Goal: Use online tool/utility: Utilize a website feature to perform a specific function

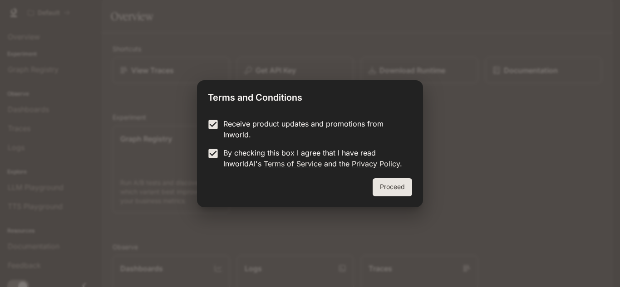
click at [394, 181] on button "Proceed" at bounding box center [392, 187] width 39 height 18
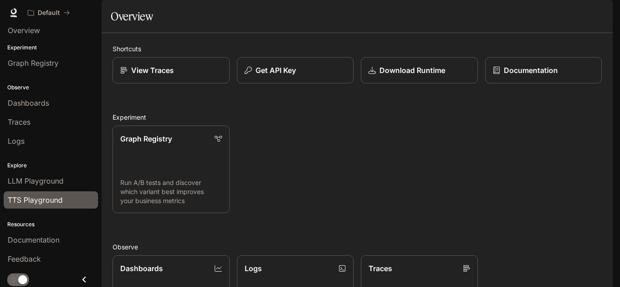
scroll to position [8, 0]
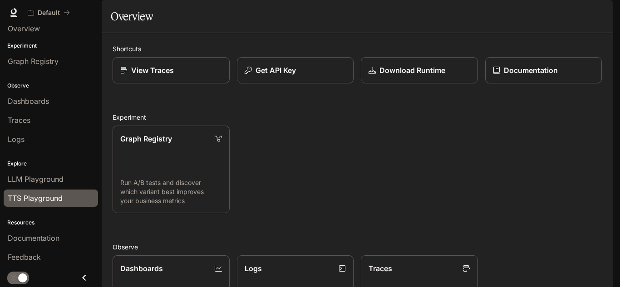
click at [46, 196] on span "TTS Playground" at bounding box center [35, 198] width 55 height 11
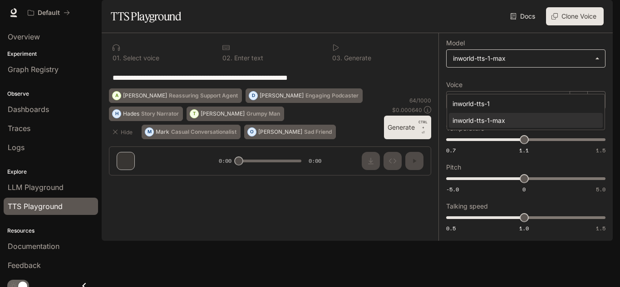
click at [486, 82] on body "**********" at bounding box center [310, 143] width 620 height 287
click at [138, 117] on div at bounding box center [310, 143] width 620 height 287
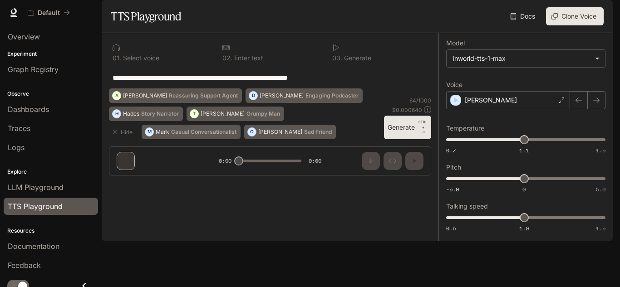
click at [335, 51] on icon at bounding box center [335, 47] width 7 height 7
click at [403, 139] on button "Generate CTRL + ⏎" at bounding box center [407, 128] width 47 height 24
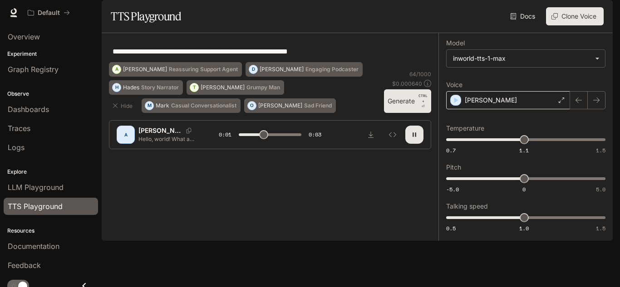
click at [523, 109] on div "[PERSON_NAME]" at bounding box center [508, 100] width 124 height 18
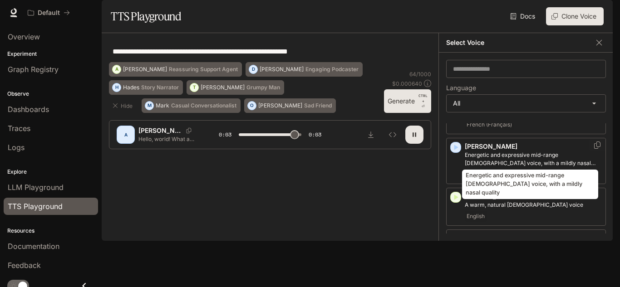
scroll to position [91, 0]
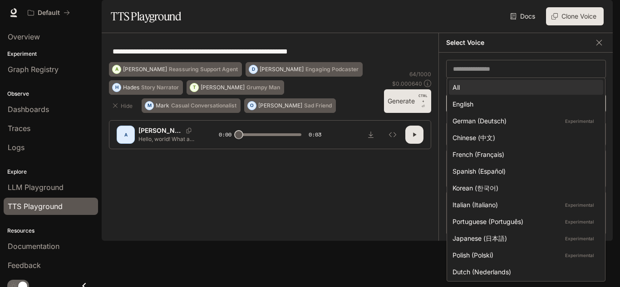
click at [489, 123] on body "**********" at bounding box center [310, 143] width 620 height 287
click at [184, 105] on div at bounding box center [310, 143] width 620 height 287
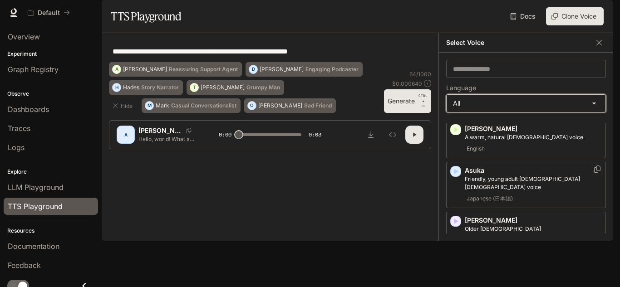
scroll to position [136, 0]
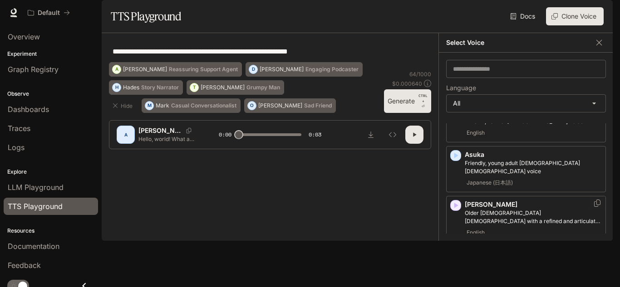
click at [453, 210] on icon "button" at bounding box center [455, 205] width 9 height 9
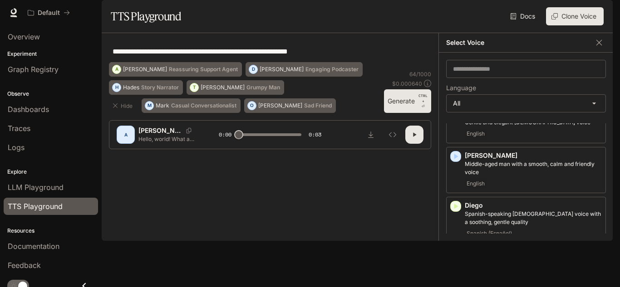
scroll to position [363, 0]
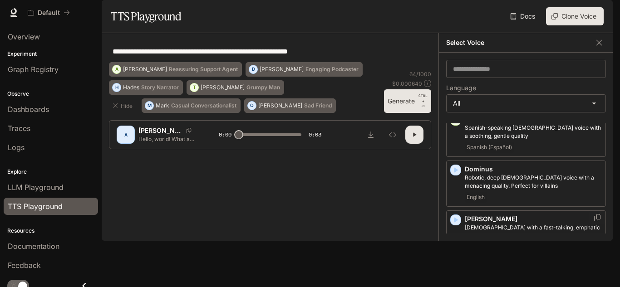
click at [456, 225] on icon "button" at bounding box center [455, 220] width 9 height 9
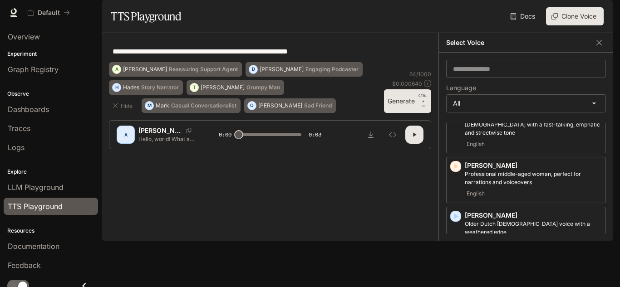
scroll to position [499, 0]
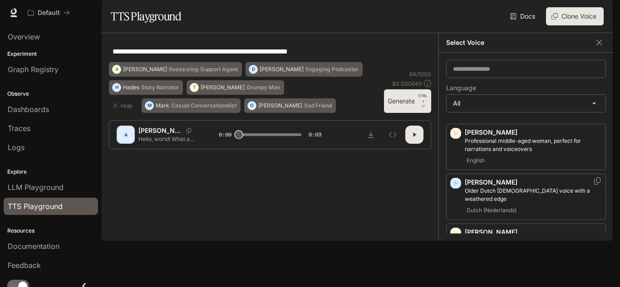
click at [459, 188] on icon "button" at bounding box center [455, 183] width 9 height 9
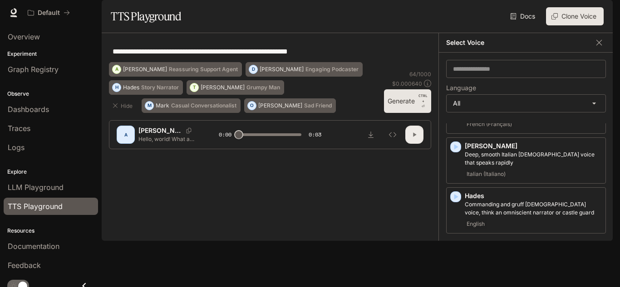
click at [408, 144] on button "button" at bounding box center [414, 135] width 18 height 18
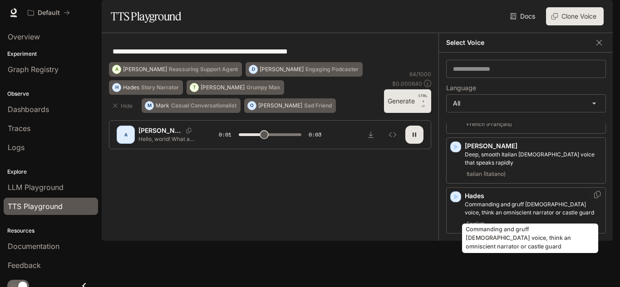
click at [482, 206] on p "Commanding and gruff [DEMOGRAPHIC_DATA] voice, think an omniscient narrator or …" at bounding box center [533, 209] width 137 height 16
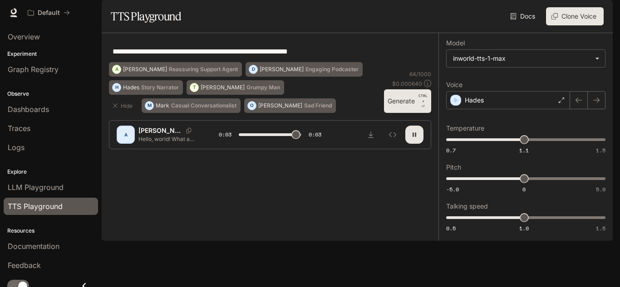
click at [404, 113] on button "Generate CTRL + ⏎" at bounding box center [407, 101] width 47 height 24
click at [509, 109] on div "Hades" at bounding box center [508, 100] width 124 height 18
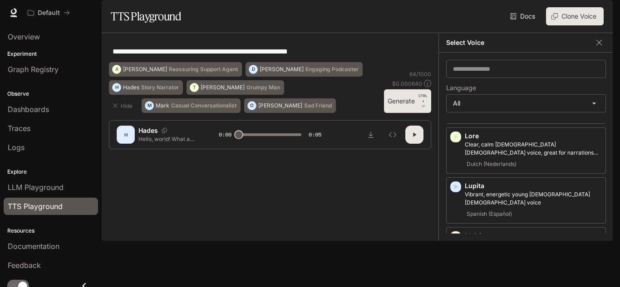
scroll to position [1180, 0]
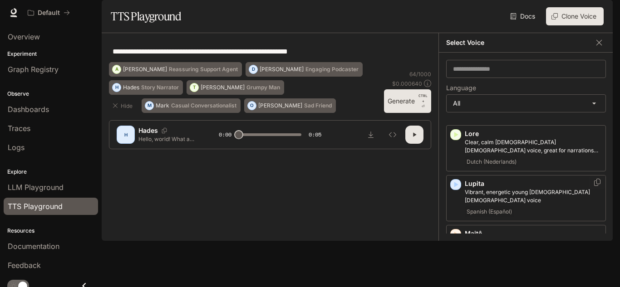
click at [455, 182] on icon "button" at bounding box center [456, 184] width 4 height 5
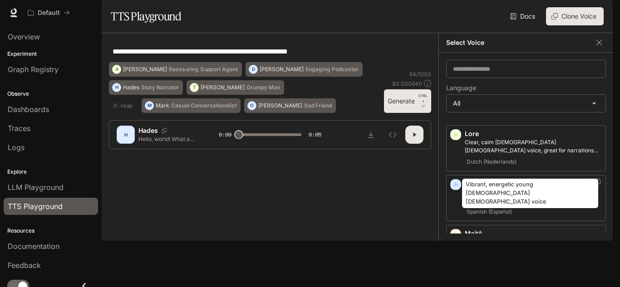
click at [517, 188] on p "Vibrant, energetic young [DEMOGRAPHIC_DATA] [DEMOGRAPHIC_DATA] voice" at bounding box center [533, 196] width 137 height 16
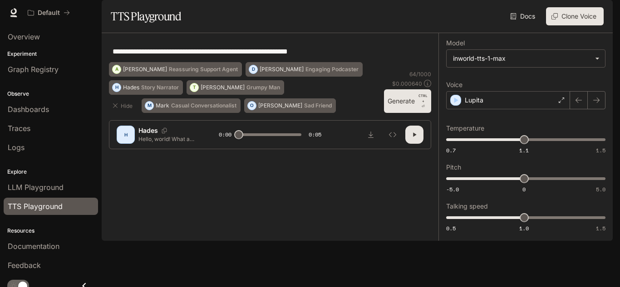
click at [400, 113] on button "Generate CTRL + ⏎" at bounding box center [407, 101] width 47 height 24
type input "*"
